Goal: Check status: Check status

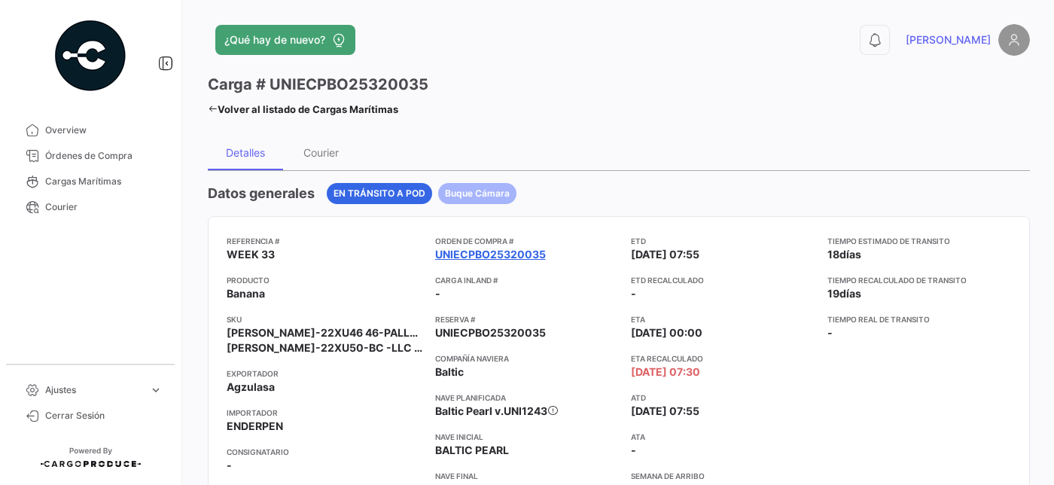
click at [494, 253] on link "UNIECPBO25320035" at bounding box center [490, 254] width 111 height 15
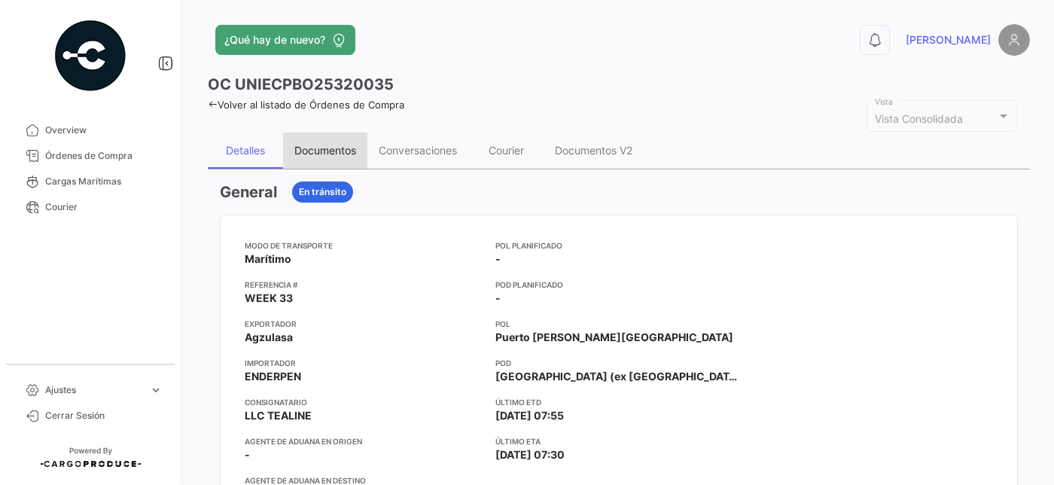
click at [310, 148] on div "Documentos" at bounding box center [325, 150] width 62 height 13
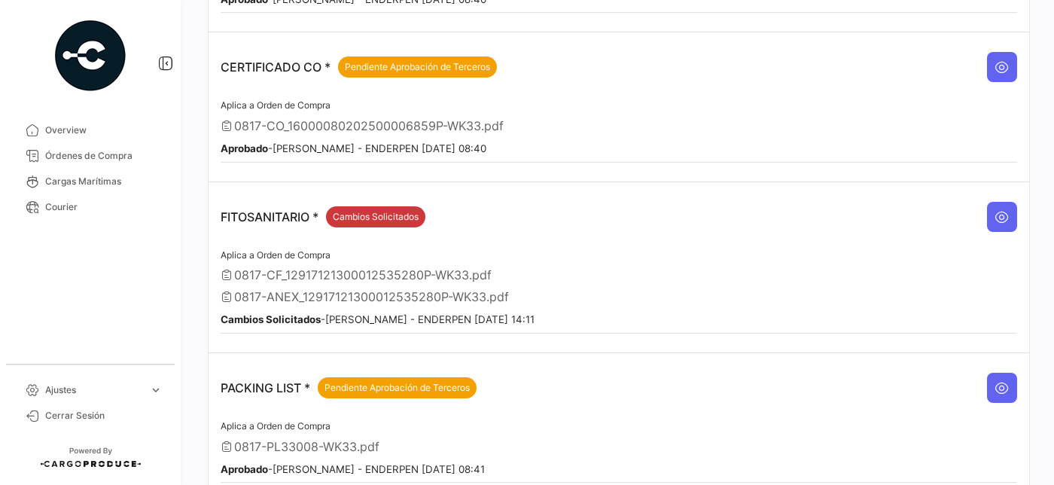
scroll to position [342, 0]
click at [999, 209] on icon at bounding box center [1002, 216] width 15 height 15
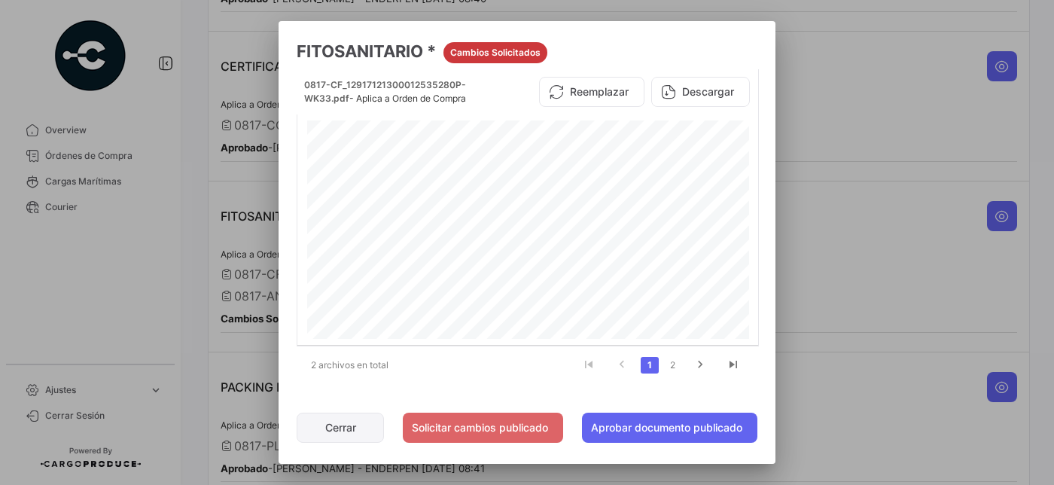
click at [346, 425] on button "Cerrar" at bounding box center [340, 428] width 87 height 30
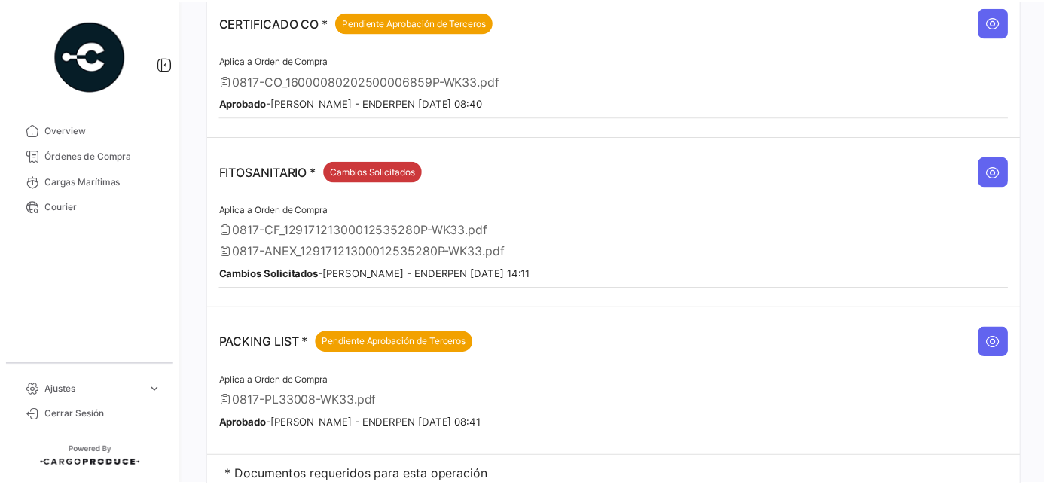
scroll to position [428, 0]
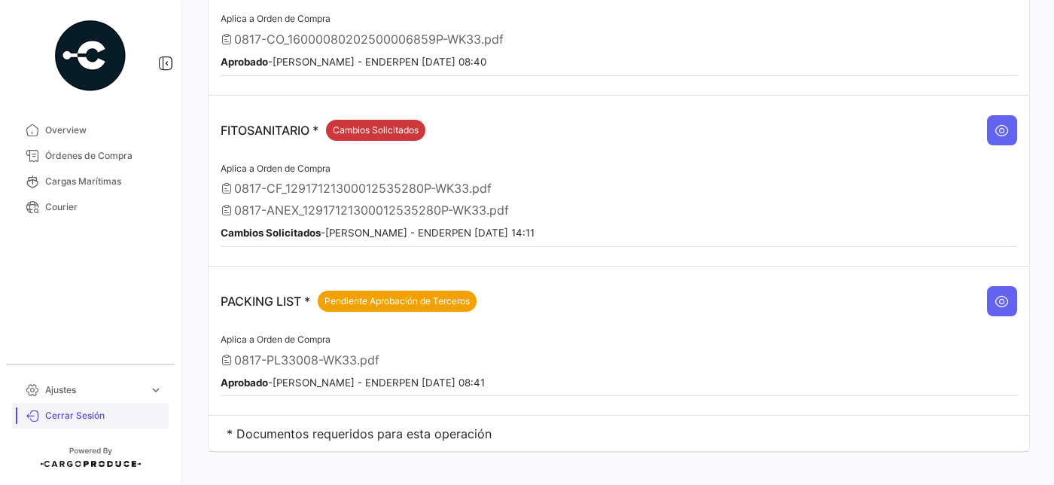
click at [62, 412] on span "Cerrar Sesión" at bounding box center [103, 416] width 117 height 14
